Goal: Find specific page/section: Find specific page/section

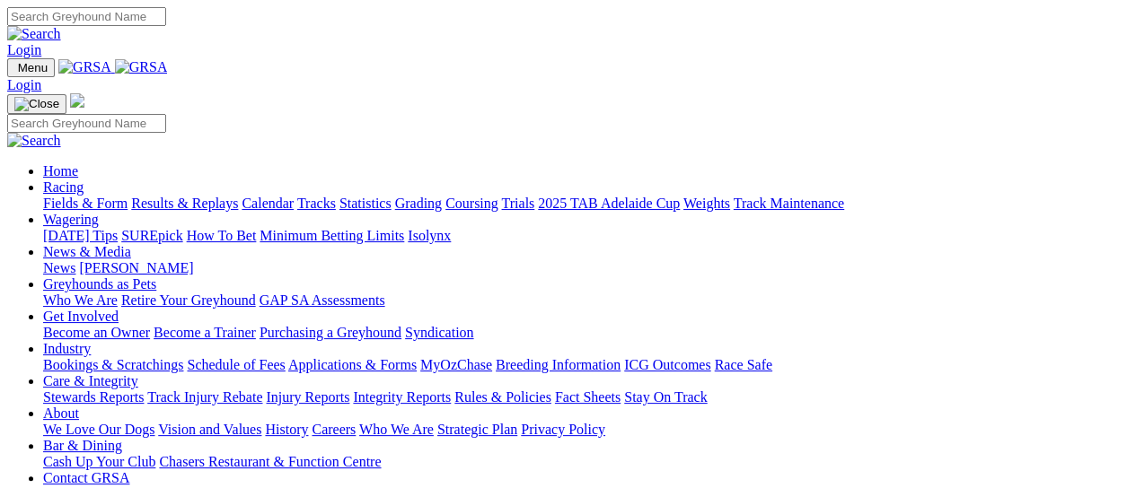
click at [43, 196] on link "Fields & Form" at bounding box center [85, 203] width 84 height 15
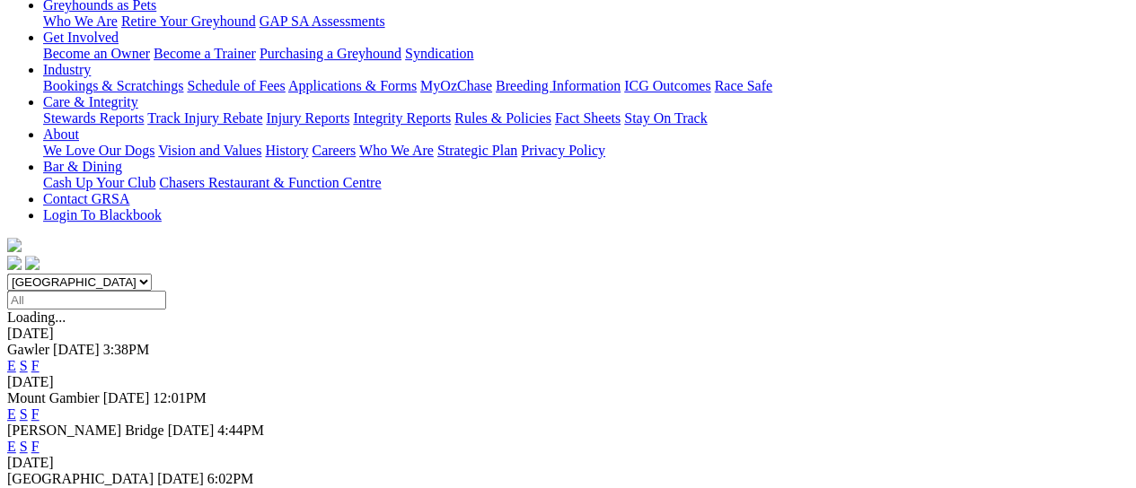
scroll to position [431, 0]
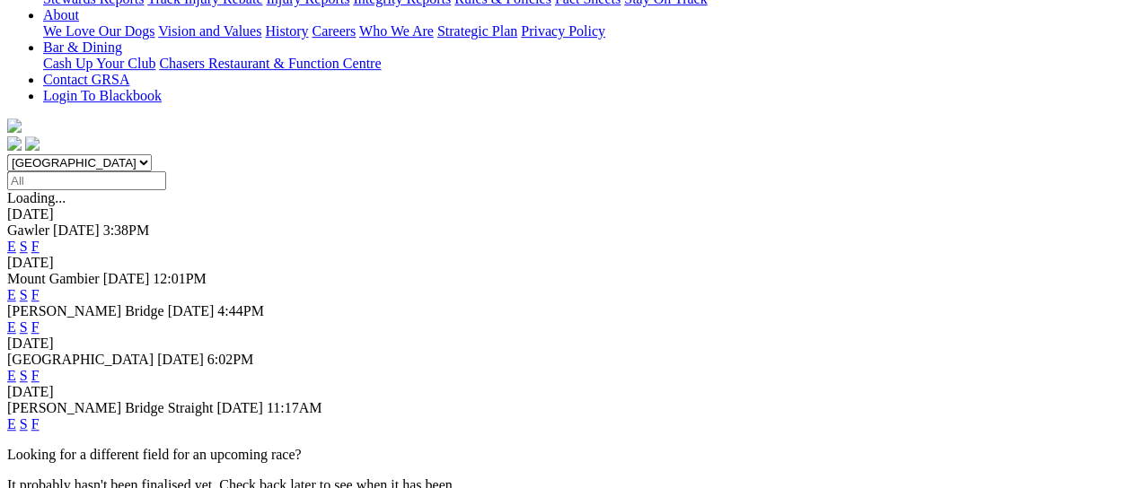
click at [39, 368] on link "F" at bounding box center [35, 375] width 8 height 15
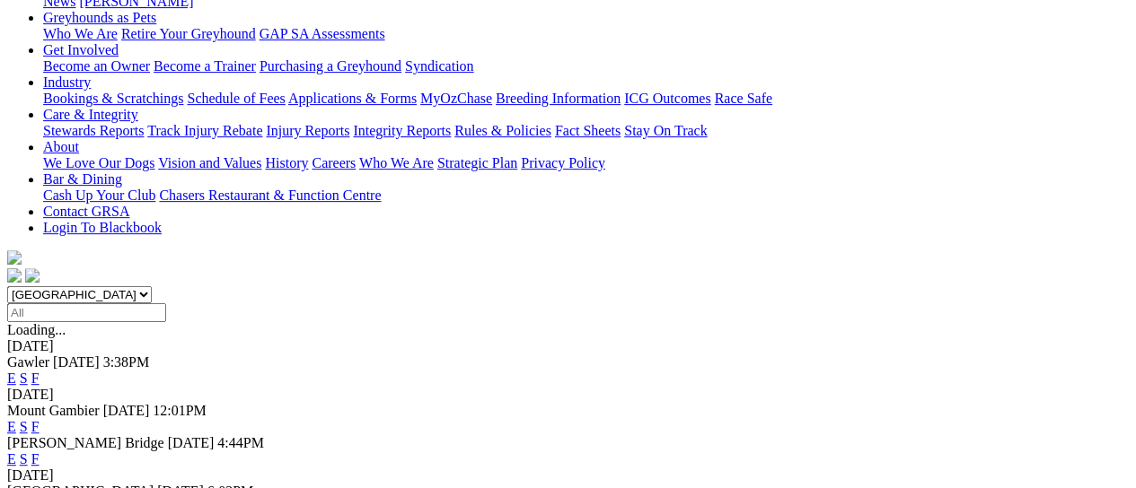
scroll to position [311, 0]
